Goal: Task Accomplishment & Management: Manage account settings

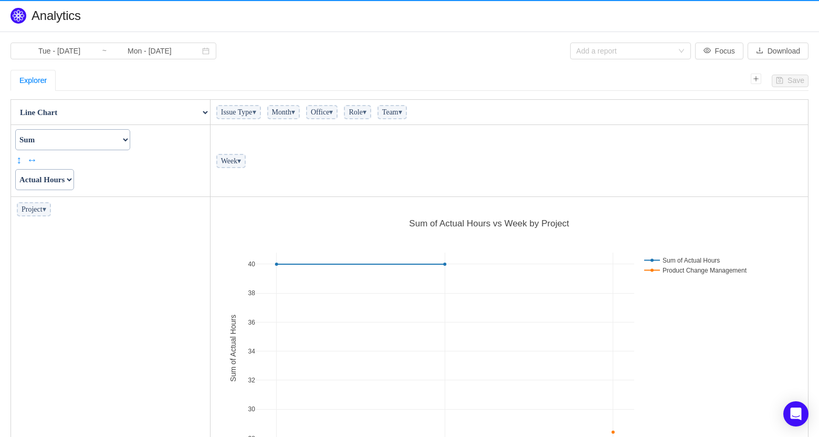
scroll to position [286, 592]
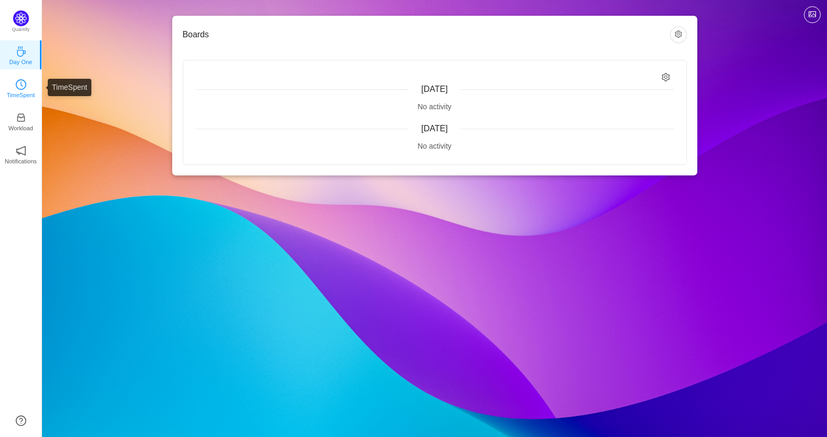
click at [20, 95] on p "TimeSpent" at bounding box center [21, 94] width 28 height 9
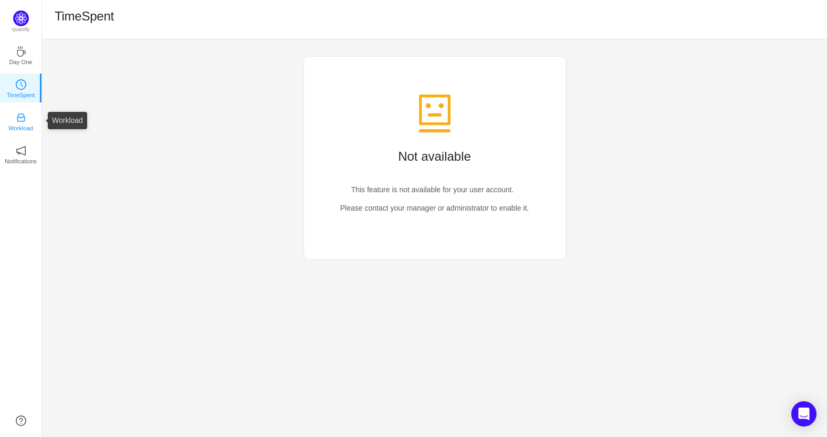
click at [21, 120] on icon "icon: inbox" at bounding box center [21, 117] width 11 height 11
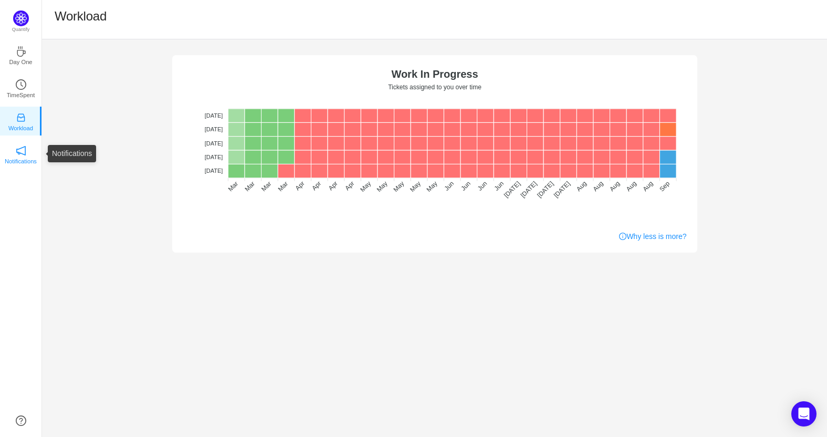
click at [16, 155] on link "Notifications" at bounding box center [21, 154] width 11 height 11
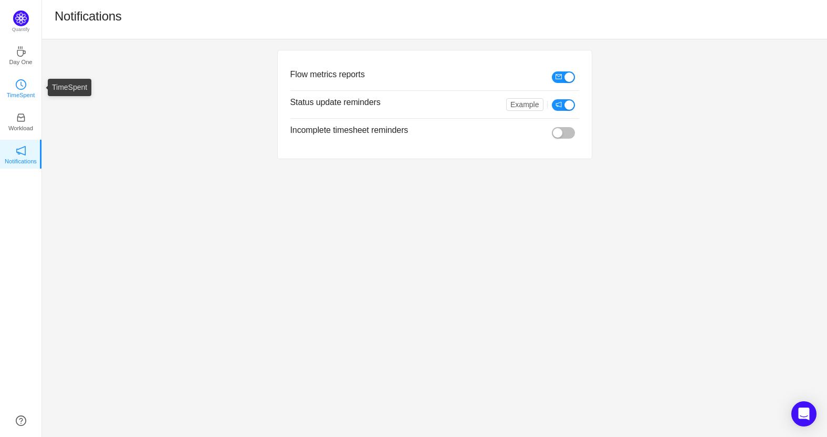
click at [27, 94] on p "TimeSpent" at bounding box center [21, 94] width 28 height 9
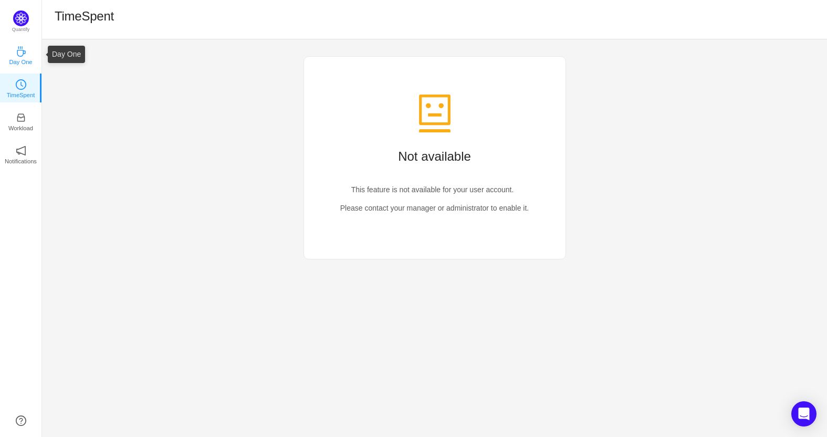
click at [24, 64] on p "Day One" at bounding box center [20, 61] width 23 height 9
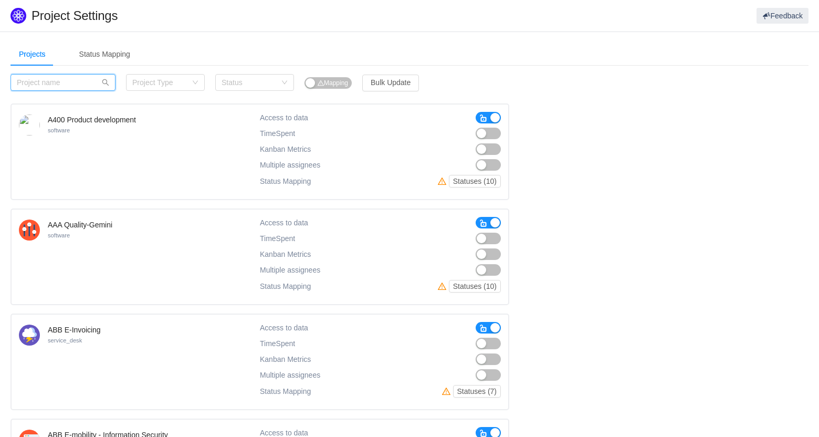
click at [64, 88] on input "text" at bounding box center [63, 82] width 105 height 17
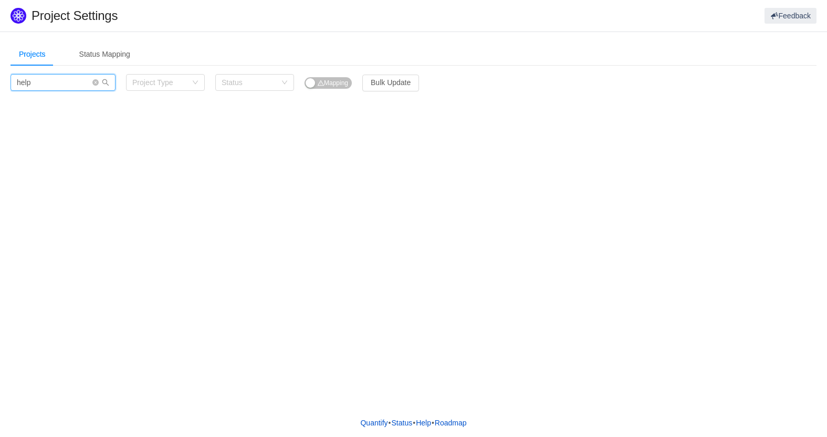
click at [62, 84] on input "help" at bounding box center [63, 82] width 105 height 17
type input "is"
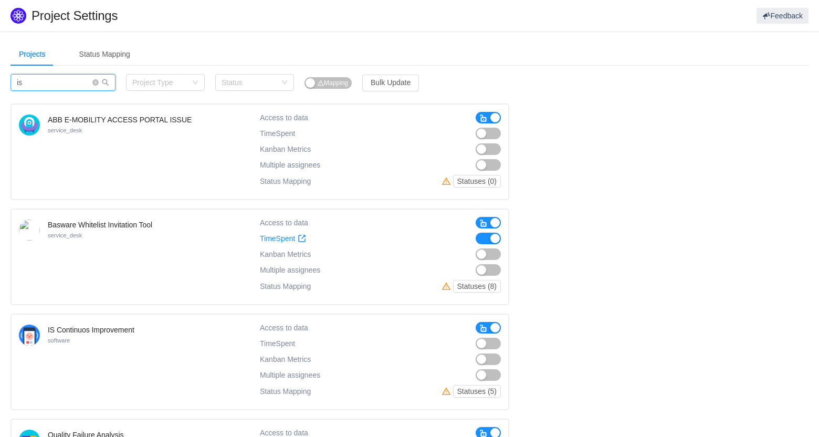
click at [55, 79] on input "is" at bounding box center [63, 82] width 105 height 17
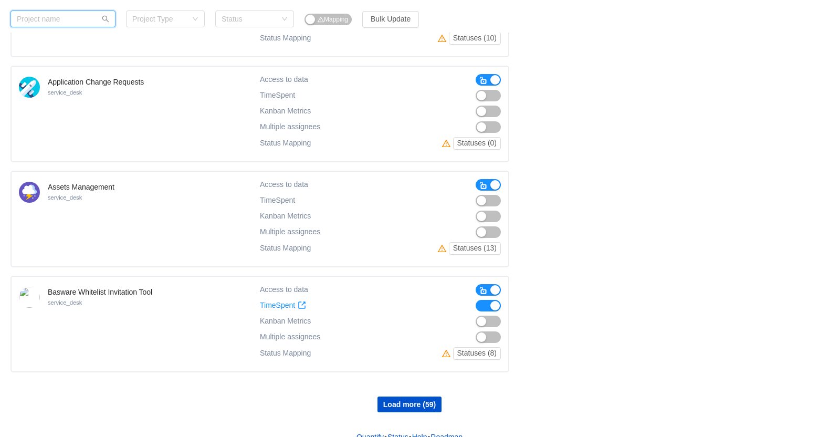
scroll to position [780, 0]
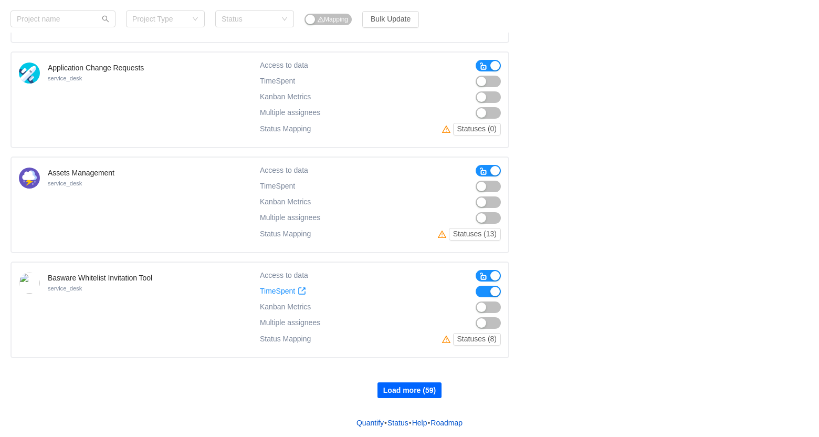
click at [424, 390] on button "Load more (59)" at bounding box center [410, 390] width 64 height 16
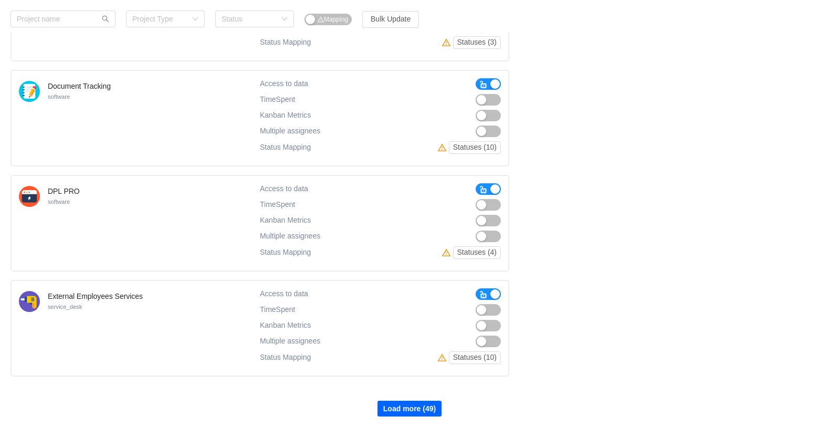
scroll to position [1831, 0]
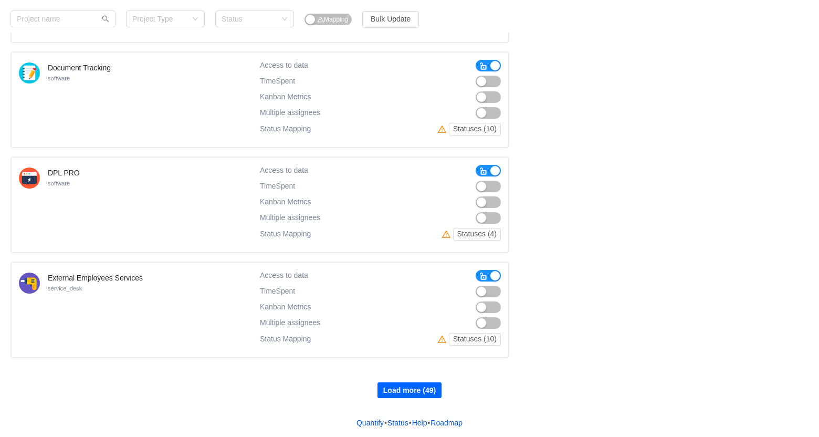
click at [420, 387] on button "Load more (49)" at bounding box center [410, 390] width 64 height 16
click at [420, 388] on button "Load more (39)" at bounding box center [410, 390] width 64 height 16
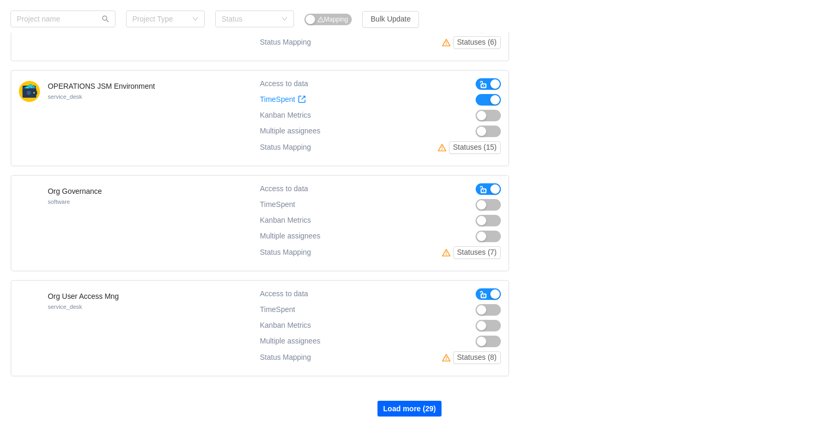
scroll to position [3932, 0]
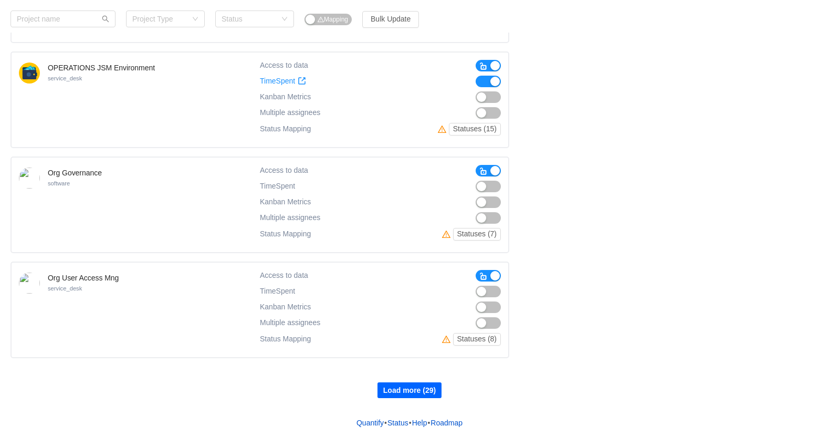
click at [402, 390] on button "Load more (29)" at bounding box center [410, 390] width 64 height 16
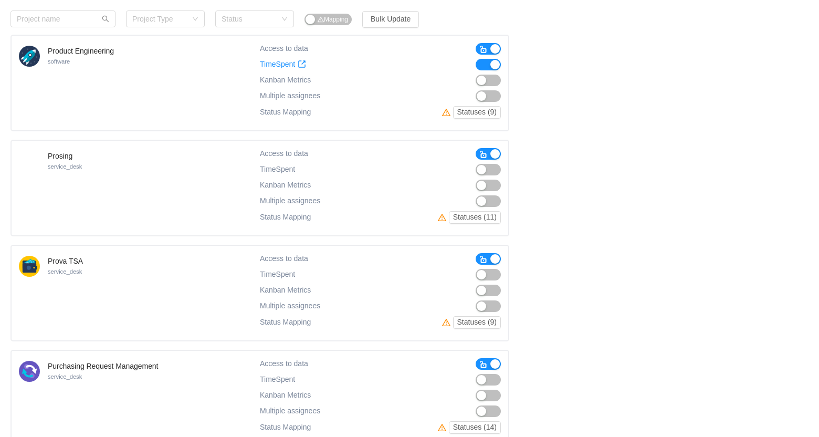
scroll to position [4930, 0]
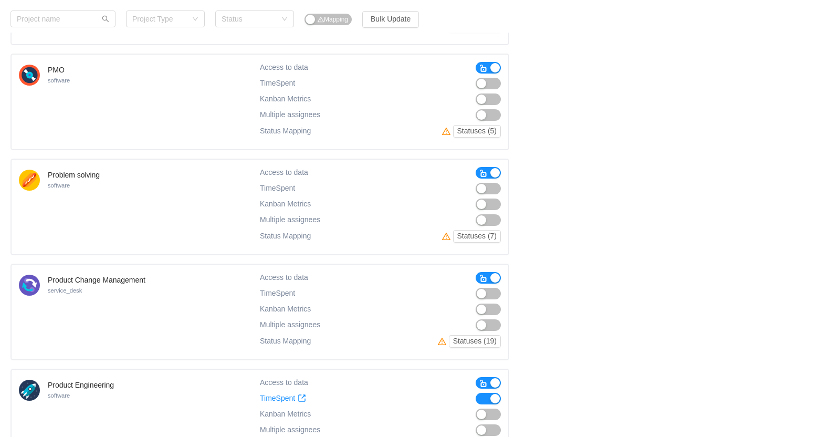
scroll to position [4562, 0]
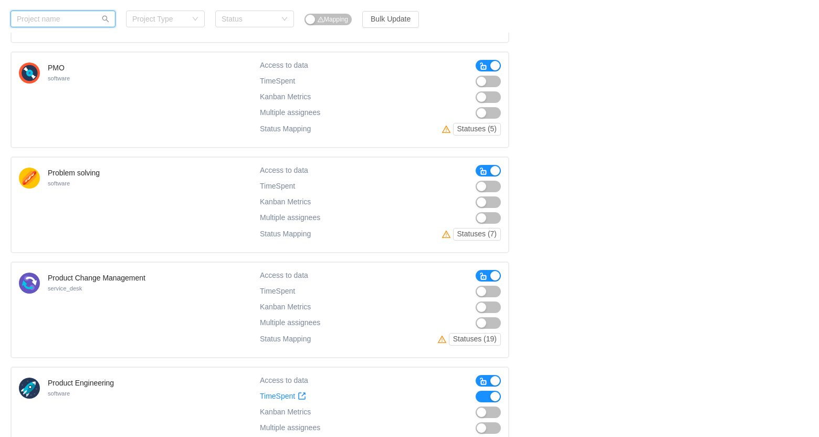
click at [66, 22] on input "text" at bounding box center [63, 19] width 105 height 17
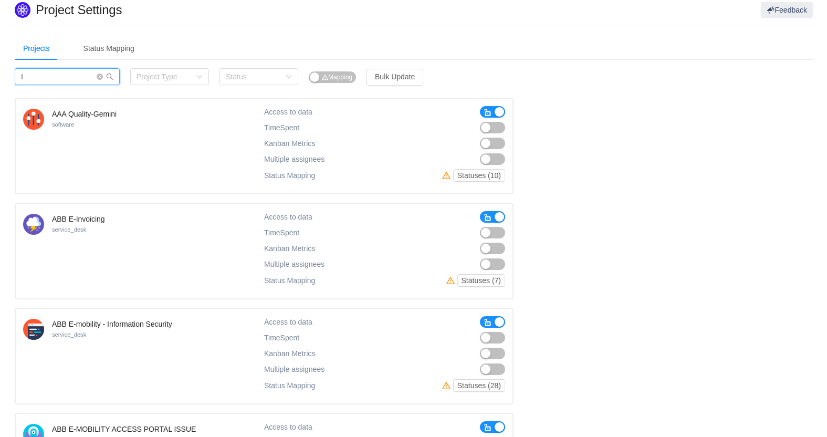
scroll to position [0, 0]
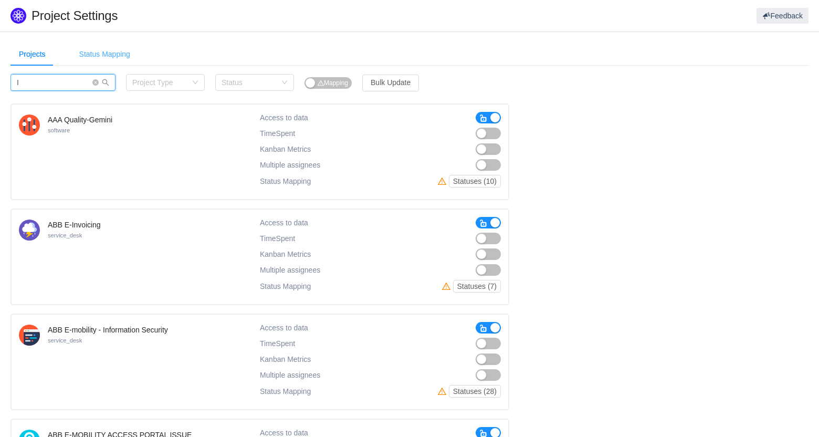
type input "I"
click at [105, 51] on div "Status Mapping" at bounding box center [105, 55] width 68 height 24
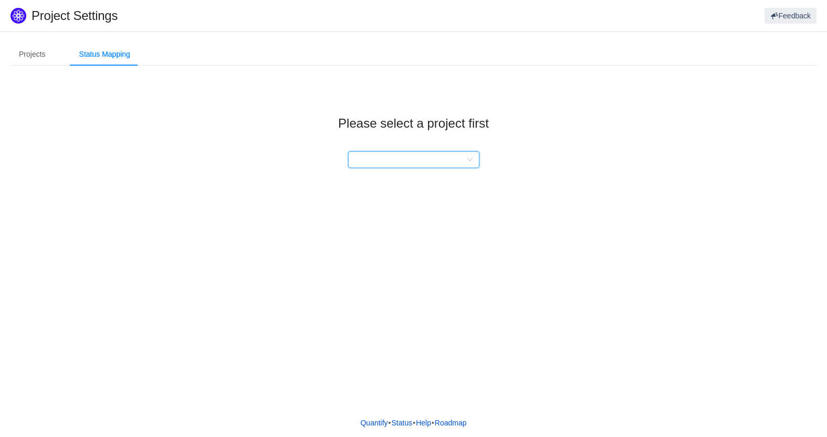
click at [445, 167] on div at bounding box center [411, 160] width 112 height 16
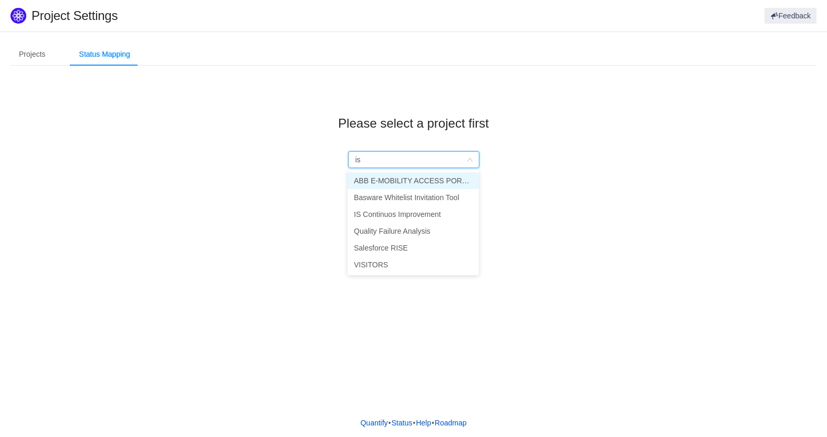
type input "is"
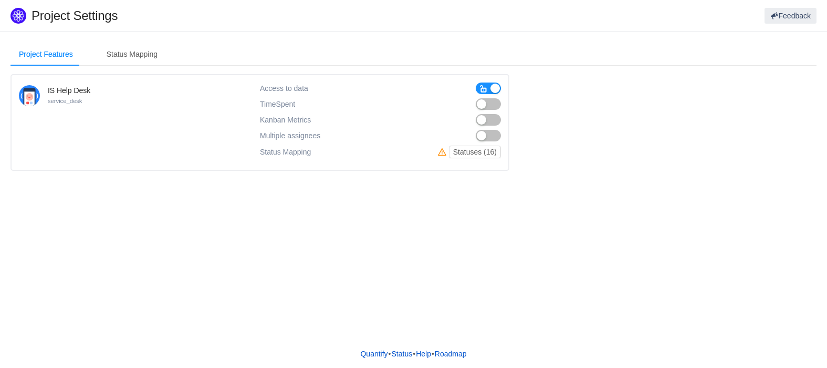
click at [489, 104] on button "button" at bounding box center [488, 104] width 25 height 12
click at [486, 118] on button "button" at bounding box center [488, 120] width 25 height 12
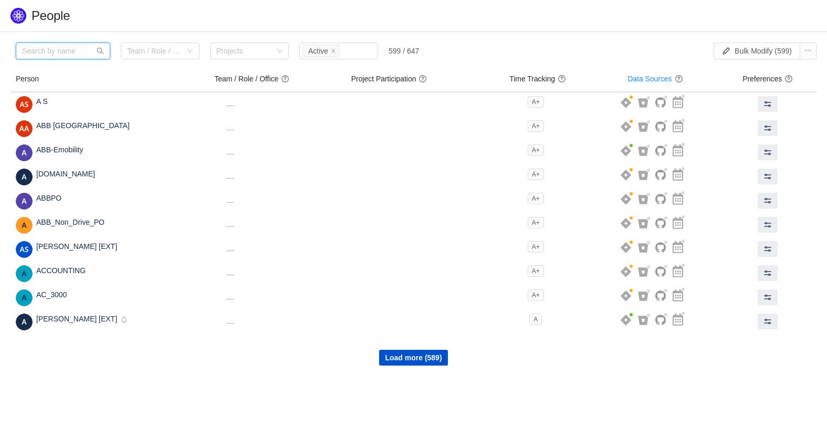
click at [77, 51] on input "text" at bounding box center [63, 51] width 95 height 17
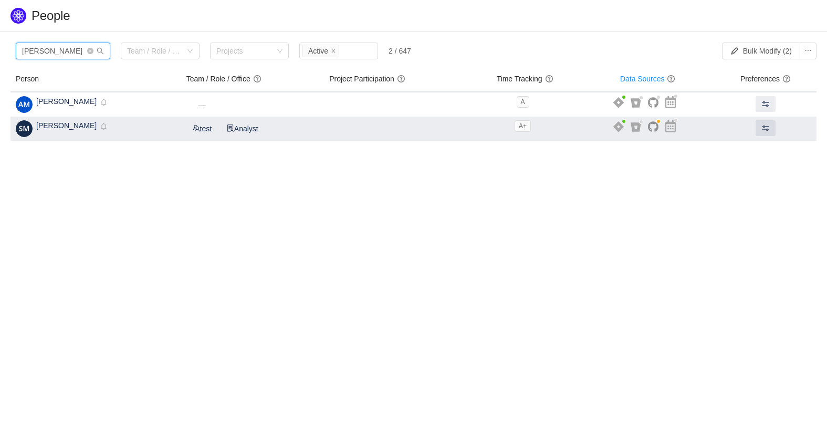
type input "sandro m"
click at [100, 127] on icon "icon: bell" at bounding box center [103, 126] width 7 height 7
click at [764, 129] on span at bounding box center [766, 128] width 8 height 8
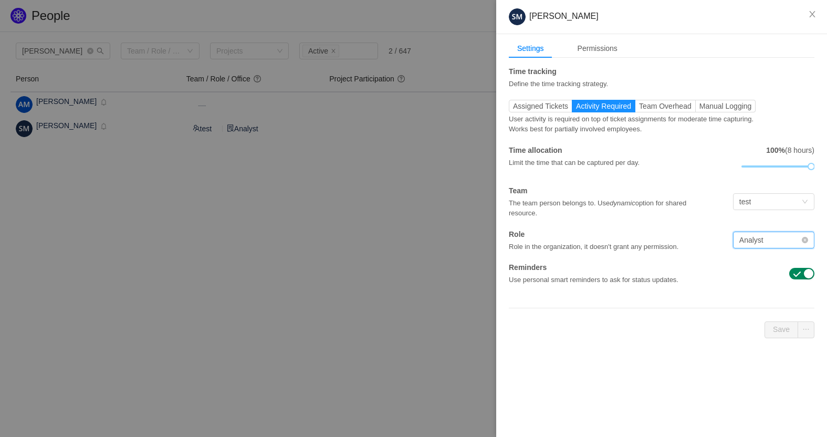
click at [780, 237] on div "Analyst" at bounding box center [770, 240] width 62 height 16
click at [780, 237] on input at bounding box center [770, 240] width 62 height 16
click at [596, 47] on div "Permissions" at bounding box center [597, 48] width 57 height 19
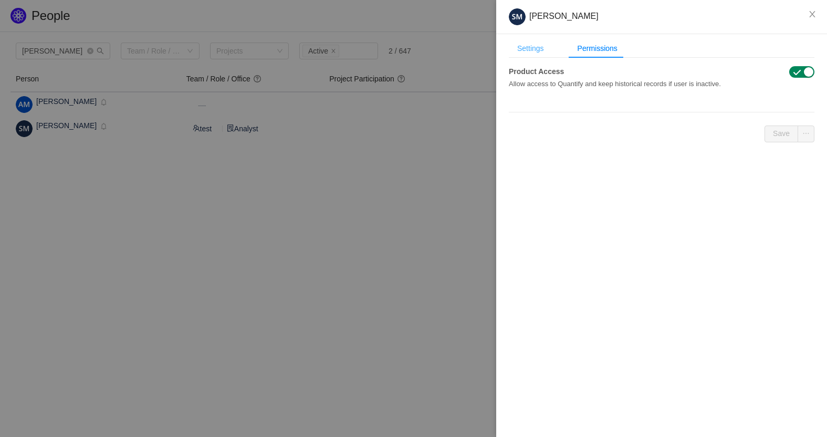
click at [538, 48] on div "Settings" at bounding box center [531, 48] width 44 height 19
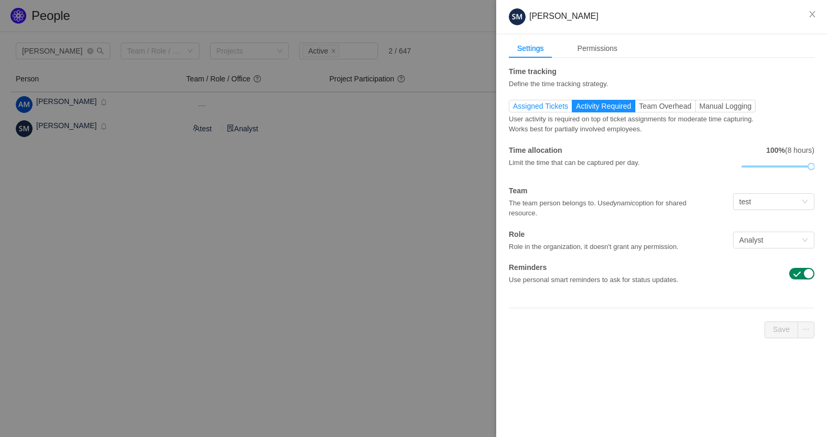
click at [546, 108] on span "Assigned Tickets" at bounding box center [540, 106] width 55 height 8
click at [513, 109] on input "Assigned Tickets" at bounding box center [513, 109] width 0 height 0
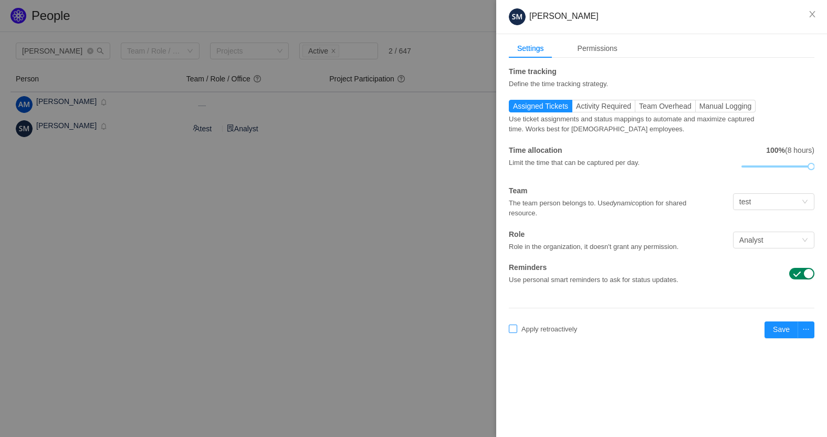
click at [515, 330] on input "Apply retroactively" at bounding box center [513, 329] width 8 height 8
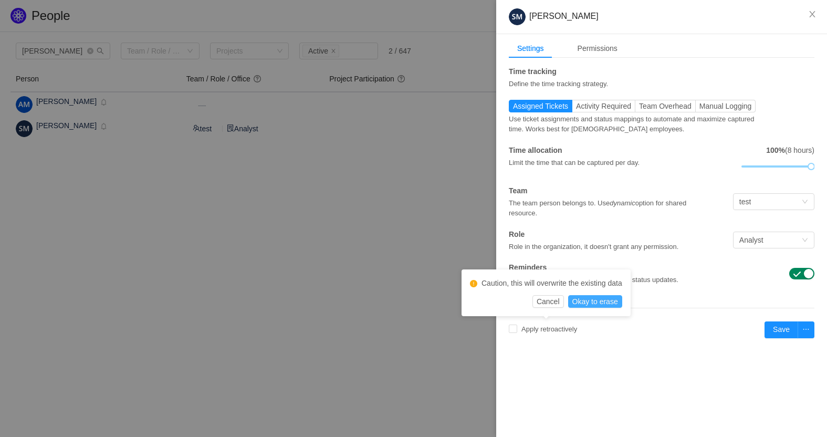
click at [591, 303] on button "Okay to erase" at bounding box center [595, 301] width 54 height 13
checkbox input "true"
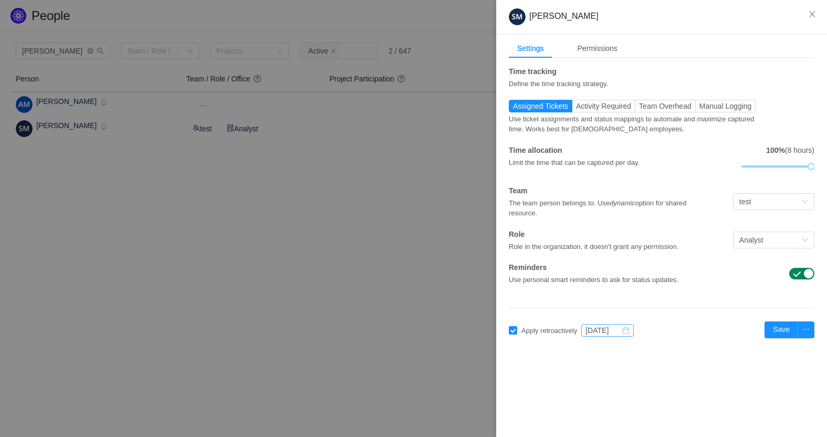
click at [626, 329] on icon "icon: calendar" at bounding box center [625, 330] width 7 height 7
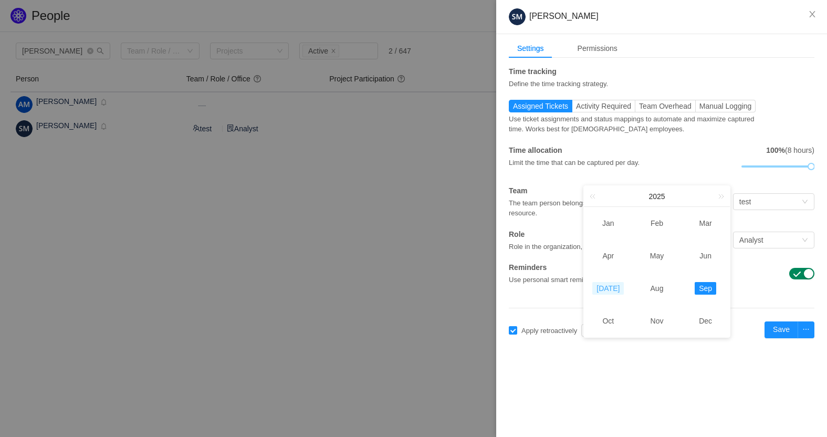
click at [600, 289] on link "Jul" at bounding box center [608, 288] width 32 height 13
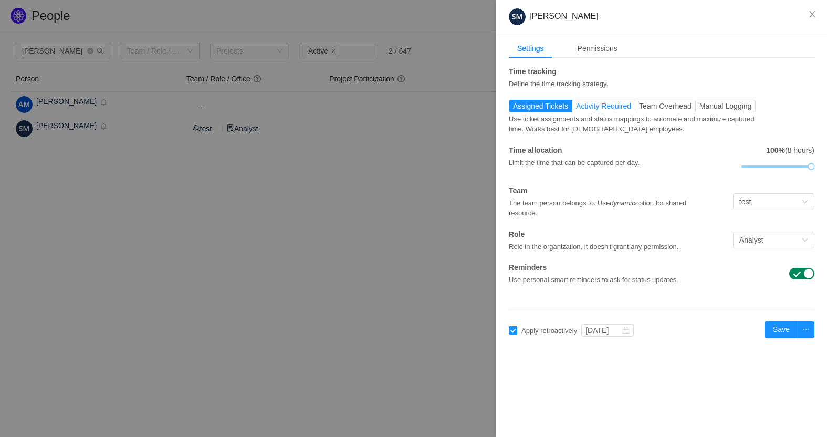
click at [607, 110] on span "Activity Required" at bounding box center [603, 106] width 55 height 8
click at [576, 109] on input "Activity Required" at bounding box center [576, 109] width 0 height 0
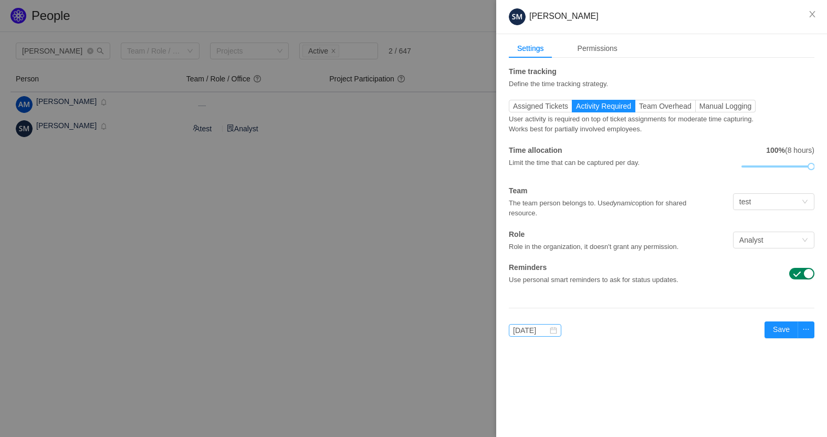
click at [554, 328] on icon "icon: calendar" at bounding box center [553, 330] width 7 height 7
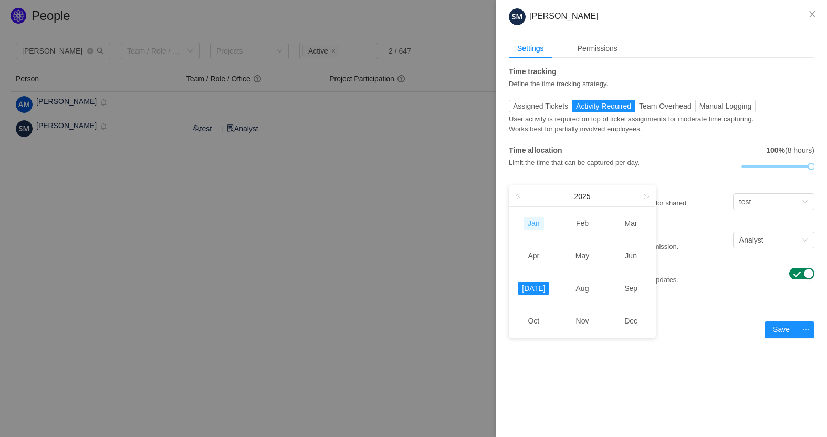
click at [533, 222] on link "Jan" at bounding box center [534, 223] width 20 height 13
type input "Jan 2025"
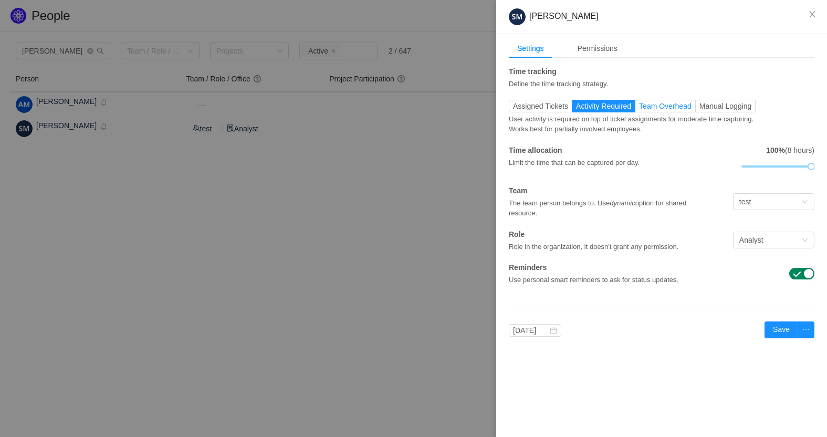
click at [659, 104] on span "Team Overhead" at bounding box center [665, 106] width 53 height 8
click at [639, 109] on input "Team Overhead" at bounding box center [639, 109] width 0 height 0
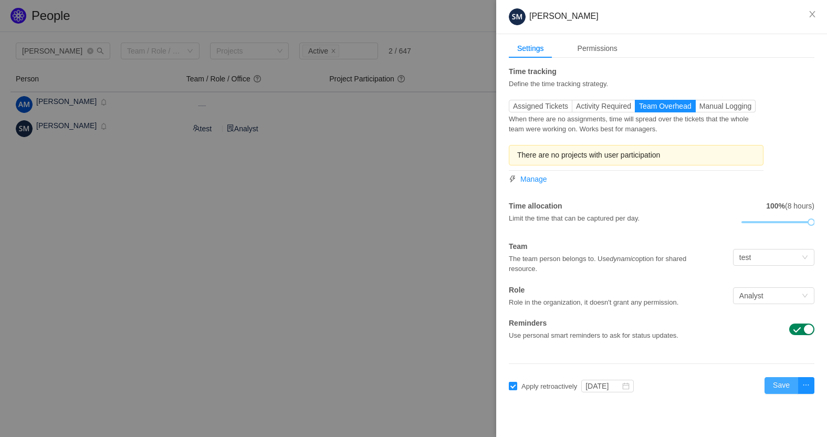
click at [781, 390] on button "Save" at bounding box center [782, 385] width 34 height 17
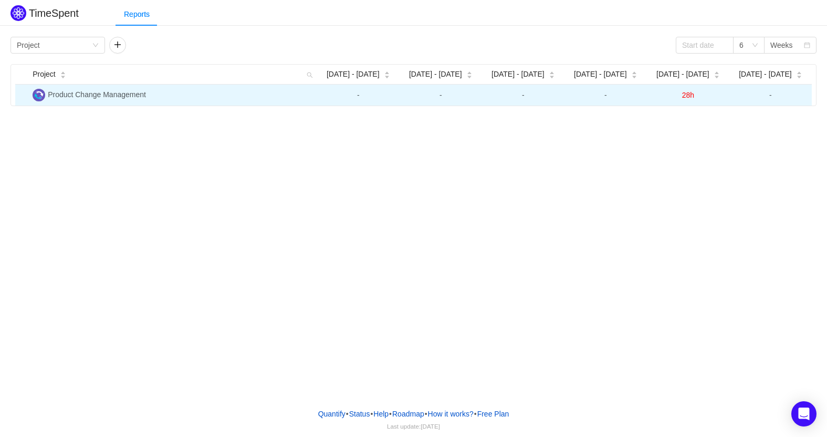
click at [692, 95] on span "28h" at bounding box center [688, 95] width 12 height 8
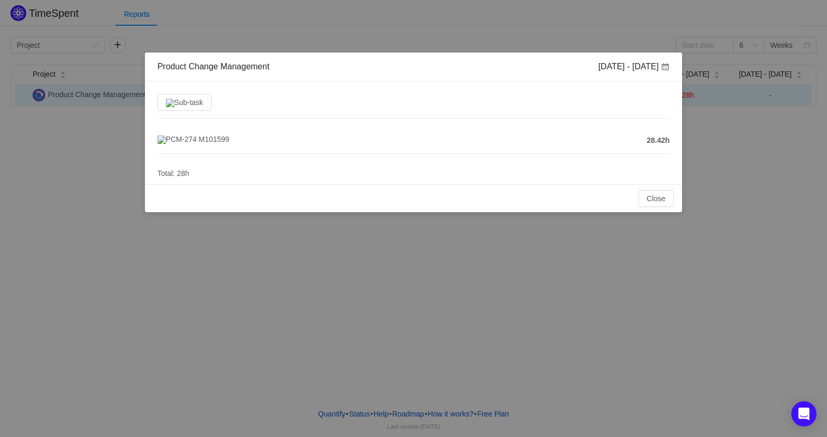
click at [692, 95] on div "Product Change Management Sep 1 - 7 Sub-task PCM-274 M101599 28.42h Total: 28h …" at bounding box center [413, 218] width 827 height 437
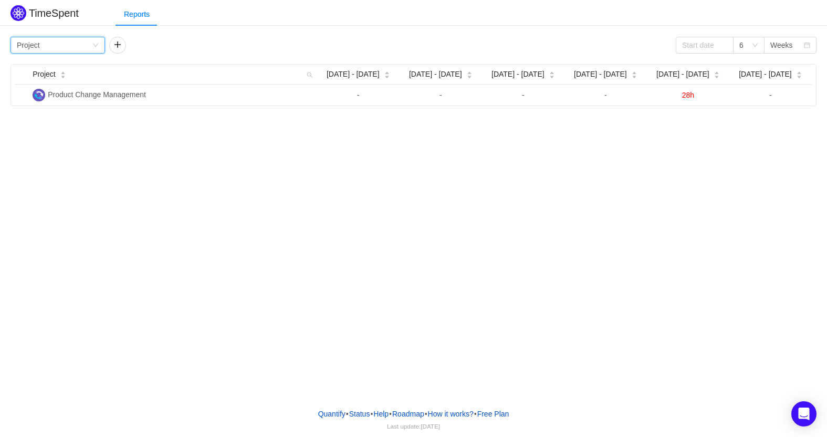
click at [96, 46] on icon "icon: down" at bounding box center [95, 45] width 6 height 6
click at [39, 51] on div "Group by Project" at bounding box center [54, 45] width 75 height 16
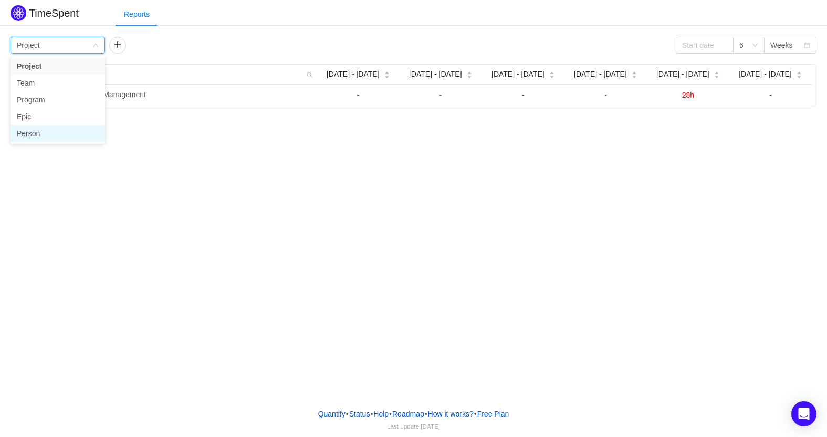
click at [37, 134] on li "Person" at bounding box center [58, 133] width 95 height 17
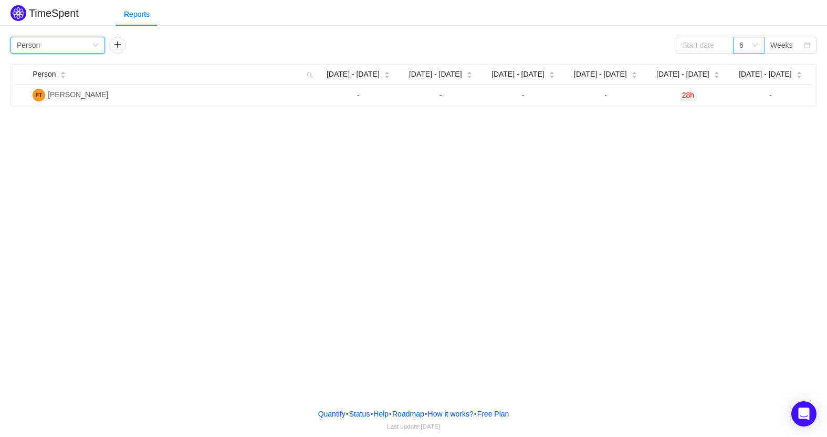
click at [762, 41] on div "6" at bounding box center [749, 45] width 32 height 17
click at [745, 110] on li "12" at bounding box center [749, 116] width 32 height 17
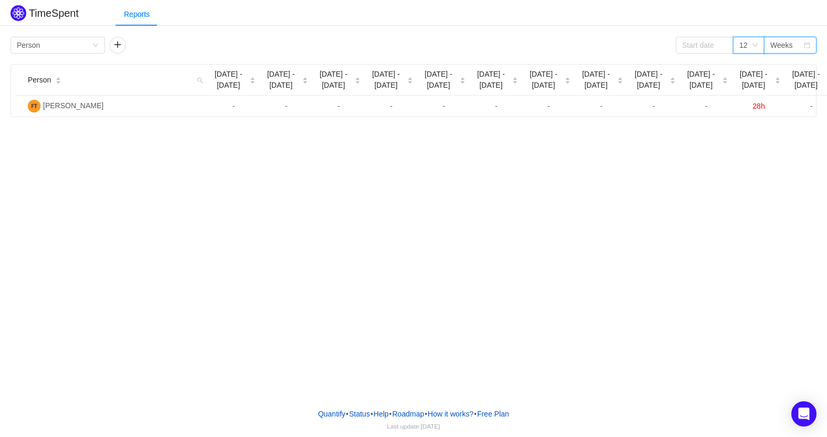
click at [809, 45] on icon "icon: calendar" at bounding box center [807, 45] width 6 height 6
click at [790, 82] on li "Months" at bounding box center [790, 83] width 53 height 17
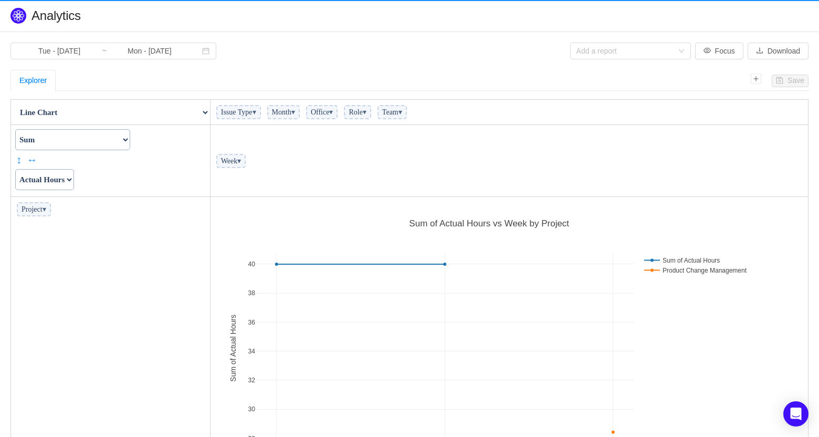
scroll to position [286, 592]
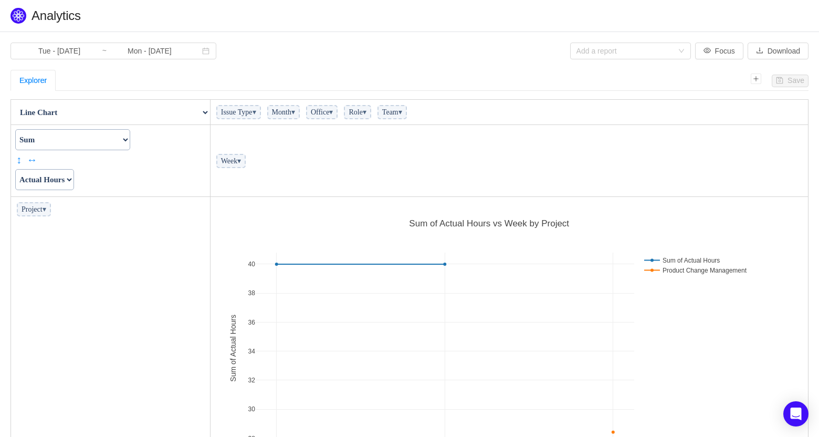
click at [130, 141] on select "Count Count Unique Values List Unique Values Sum Integer Sum Average Median Sam…" at bounding box center [72, 139] width 115 height 21
click at [130, 140] on select "Count Count Unique Values List Unique Values Sum Integer Sum Average Median Sam…" at bounding box center [72, 139] width 115 height 21
click at [51, 214] on span "Project ▾" at bounding box center [34, 209] width 34 height 14
click at [46, 211] on span "▾" at bounding box center [45, 209] width 4 height 8
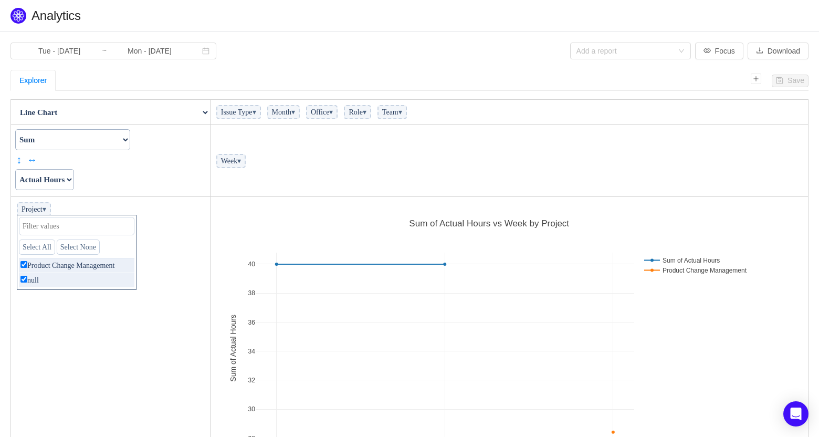
click at [46, 213] on span "▾" at bounding box center [45, 209] width 4 height 8
